Goal: Information Seeking & Learning: Learn about a topic

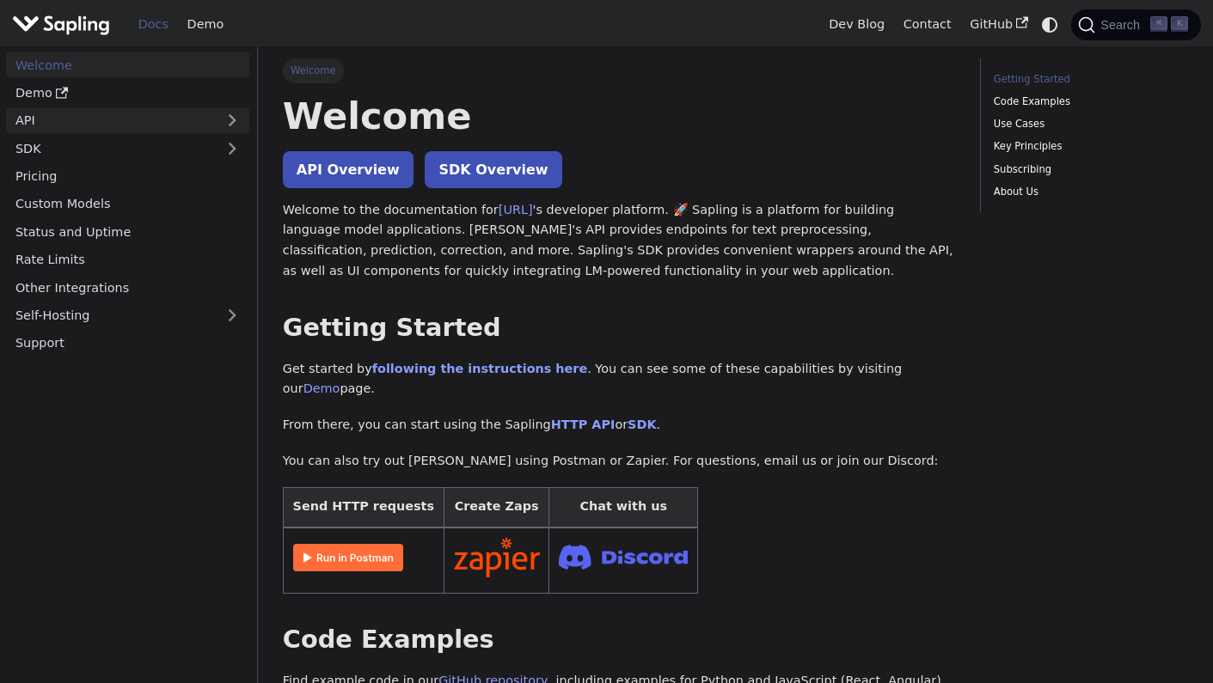
click at [128, 120] on link "API" at bounding box center [110, 120] width 209 height 25
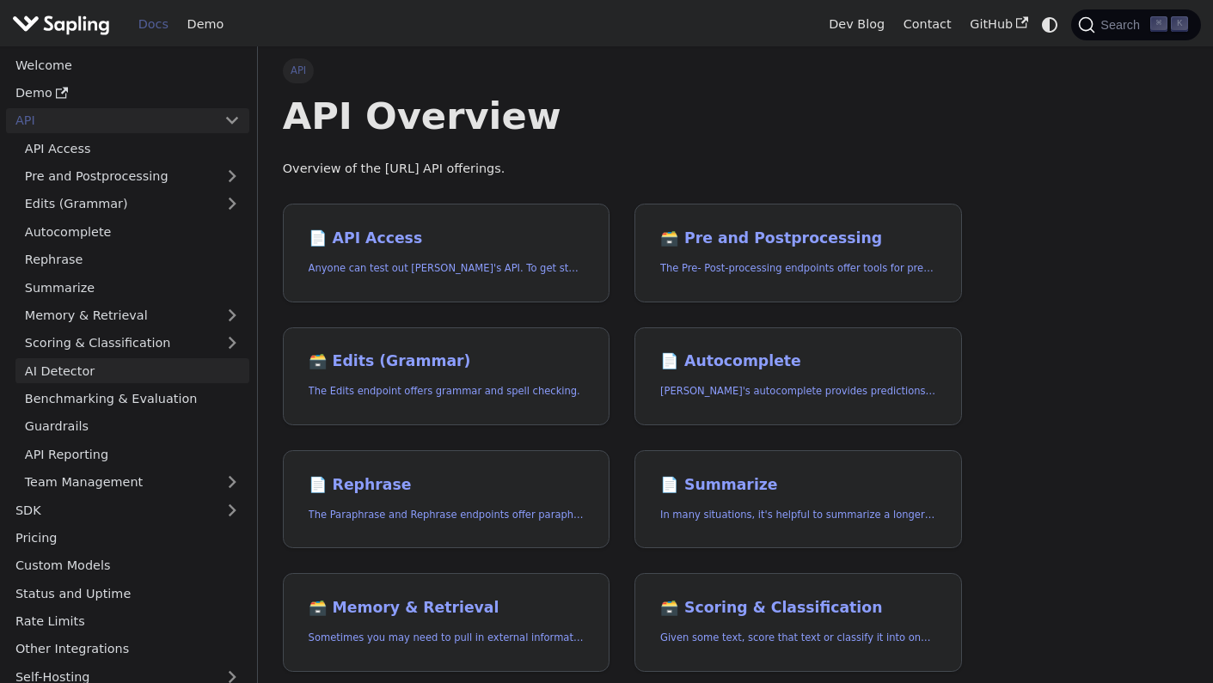
click at [84, 358] on link "AI Detector" at bounding box center [132, 370] width 234 height 25
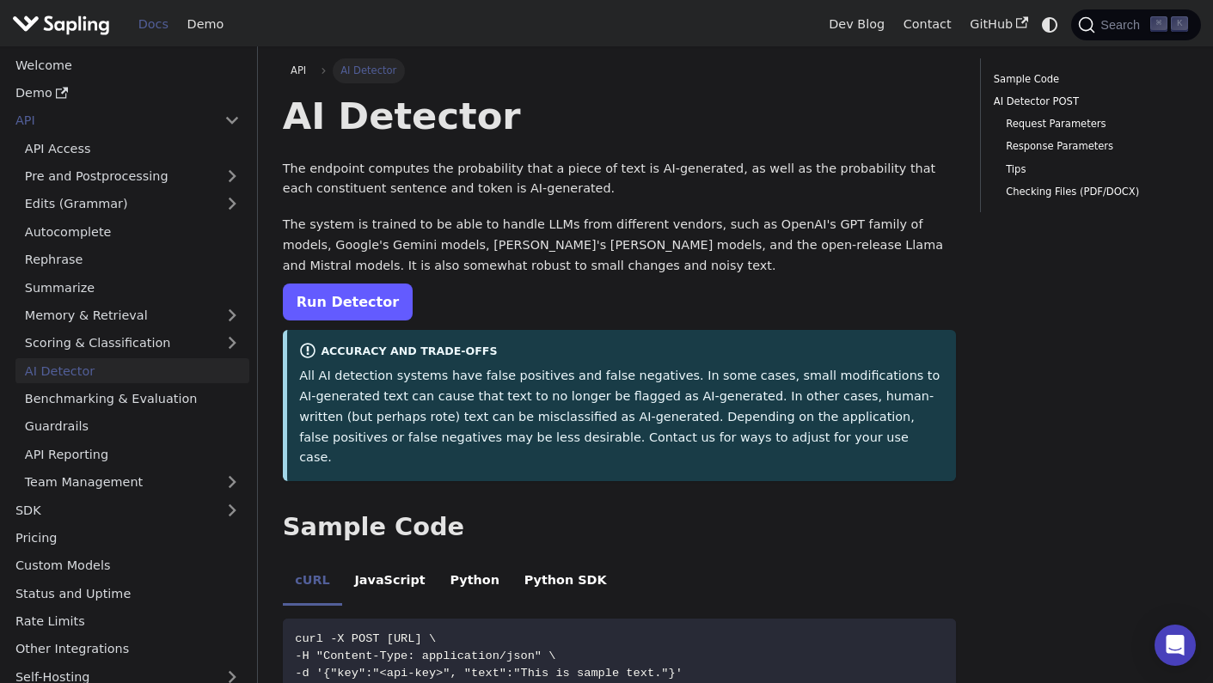
click at [380, 295] on link "Run Detector" at bounding box center [348, 302] width 130 height 37
